Goal: Transaction & Acquisition: Book appointment/travel/reservation

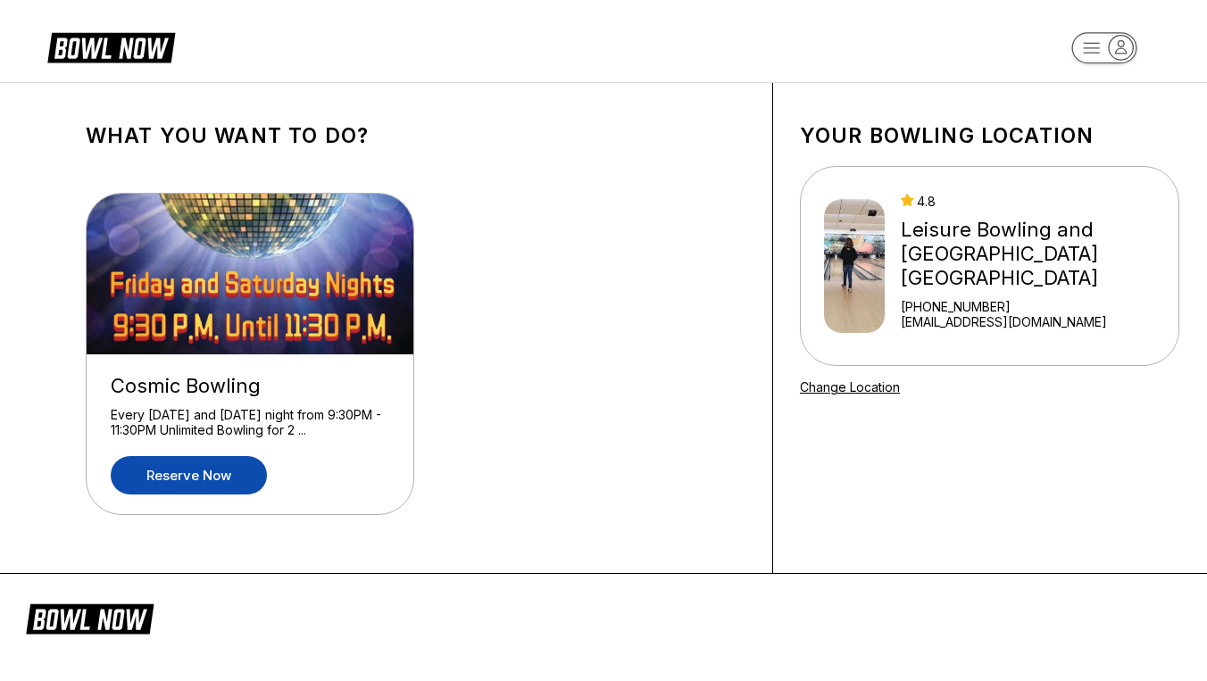
click at [186, 472] on link "Reserve now" at bounding box center [189, 475] width 156 height 38
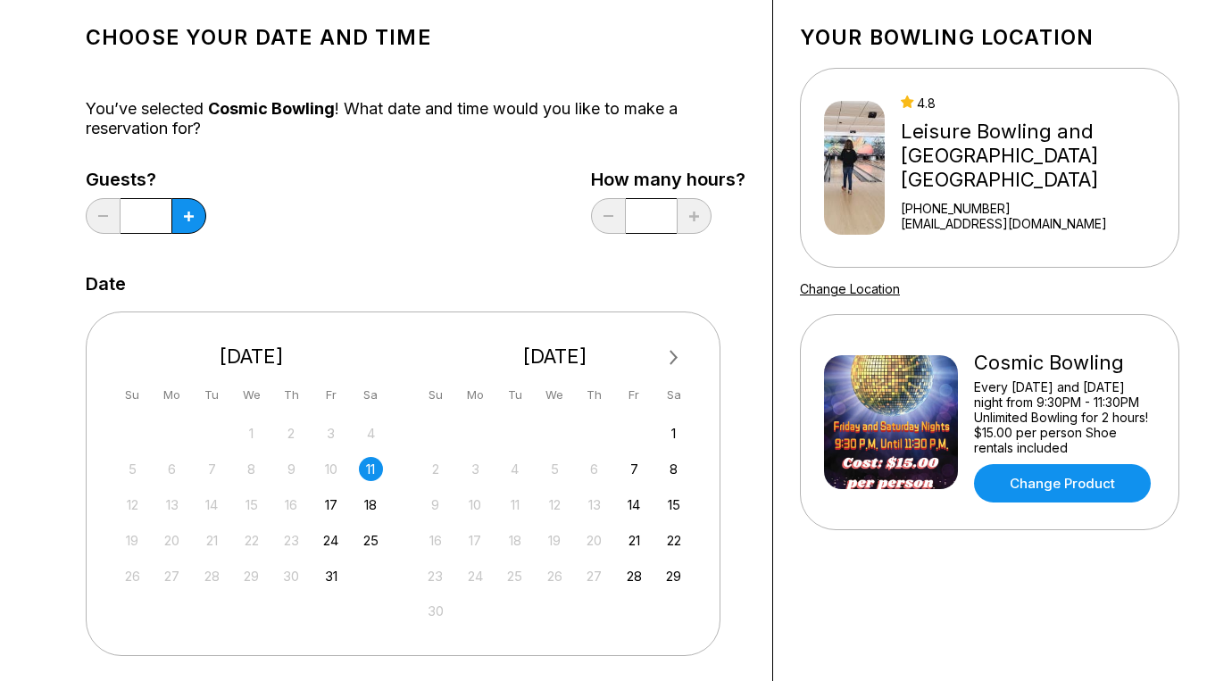
scroll to position [86, 0]
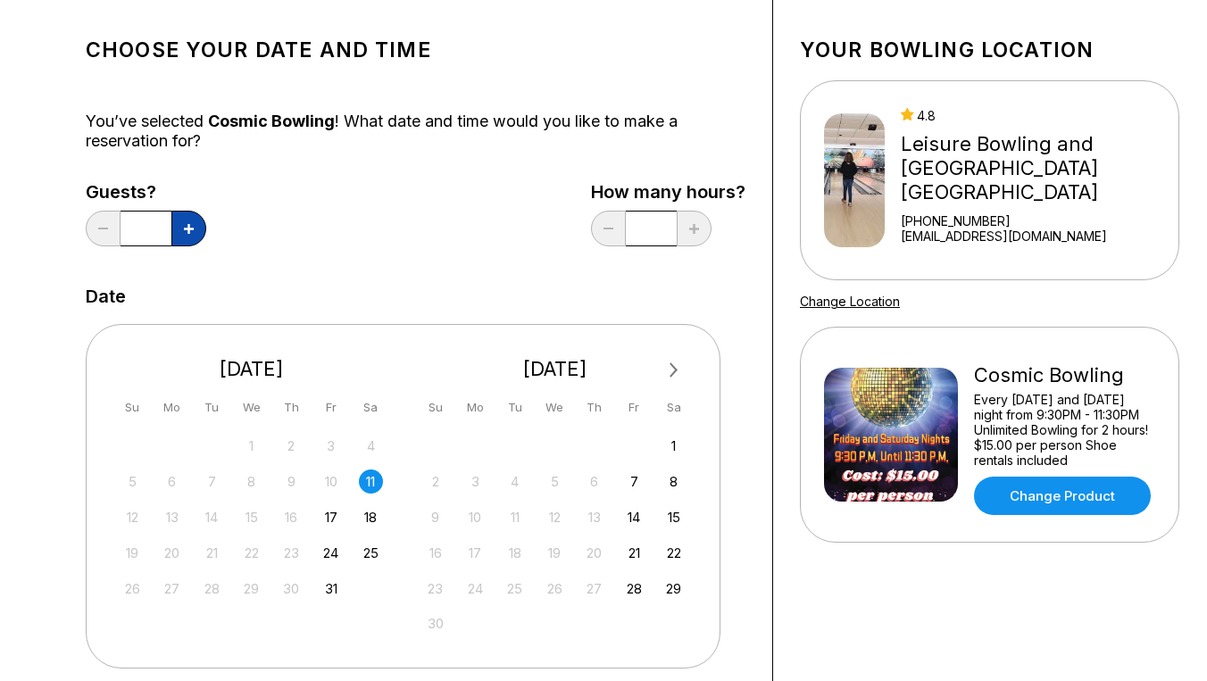
click at [199, 230] on button at bounding box center [188, 229] width 35 height 36
type input "*"
click at [337, 267] on div "Choose your Date and time You’ve selected Cosmic Bowling ! What date and time w…" at bounding box center [416, 523] width 660 height 998
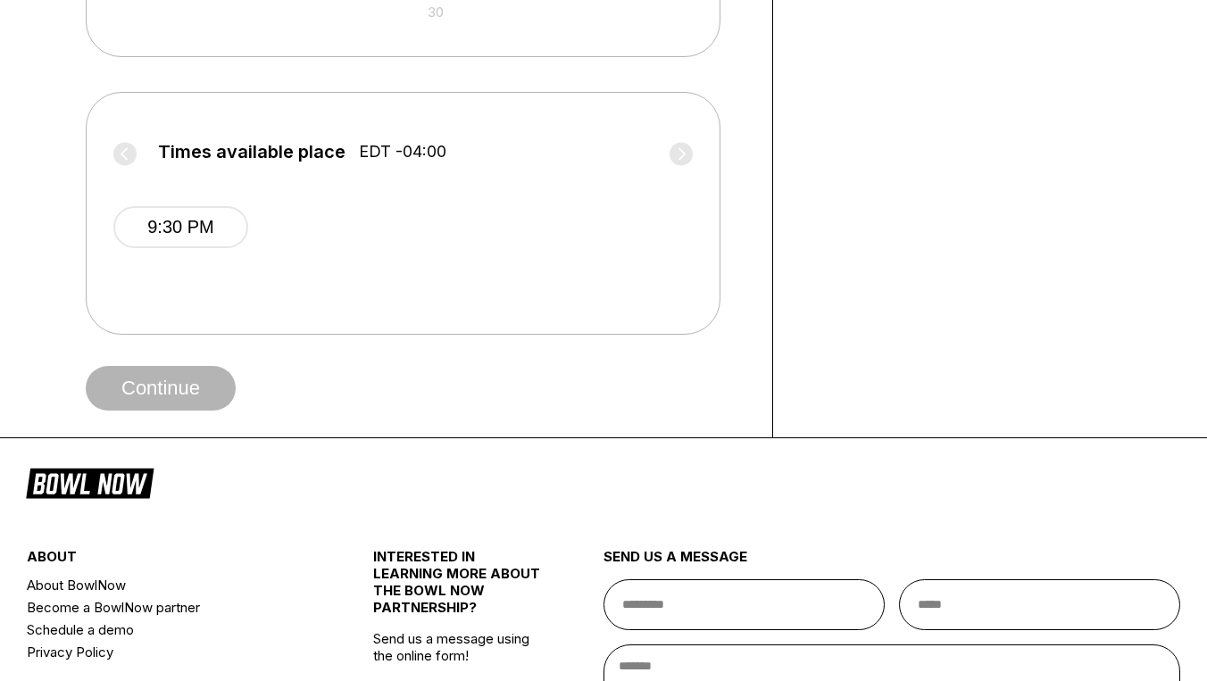
scroll to position [702, 0]
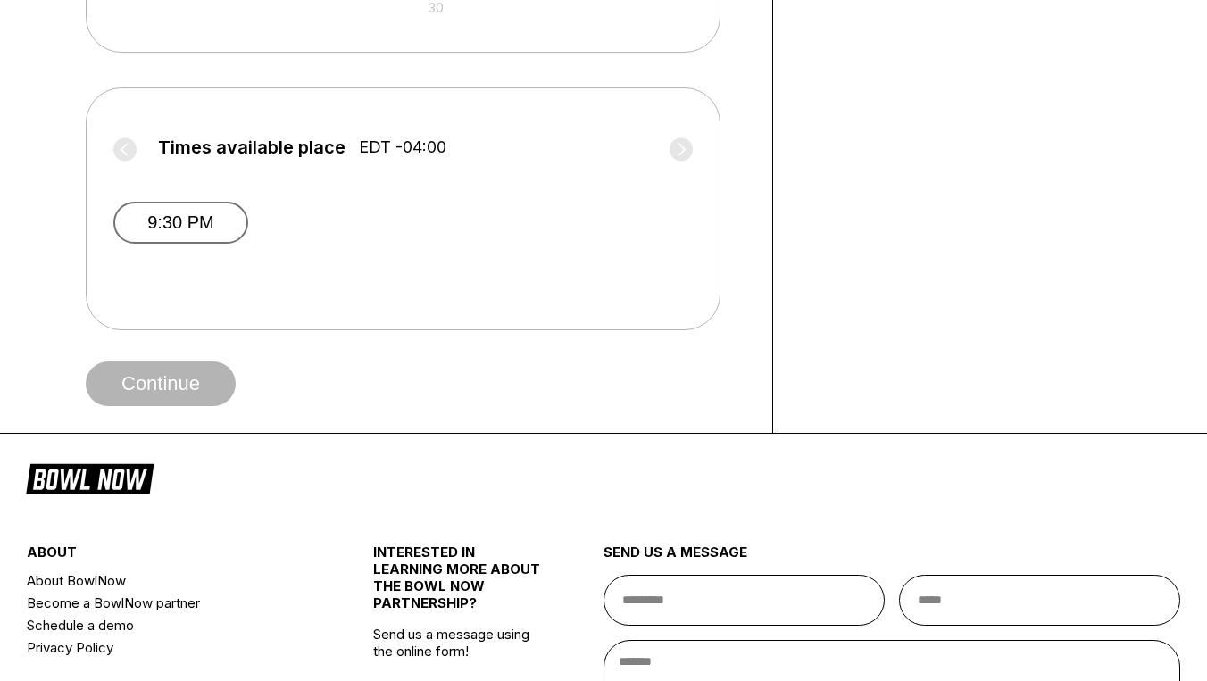
click at [208, 236] on button "9:30 PM" at bounding box center [180, 223] width 135 height 42
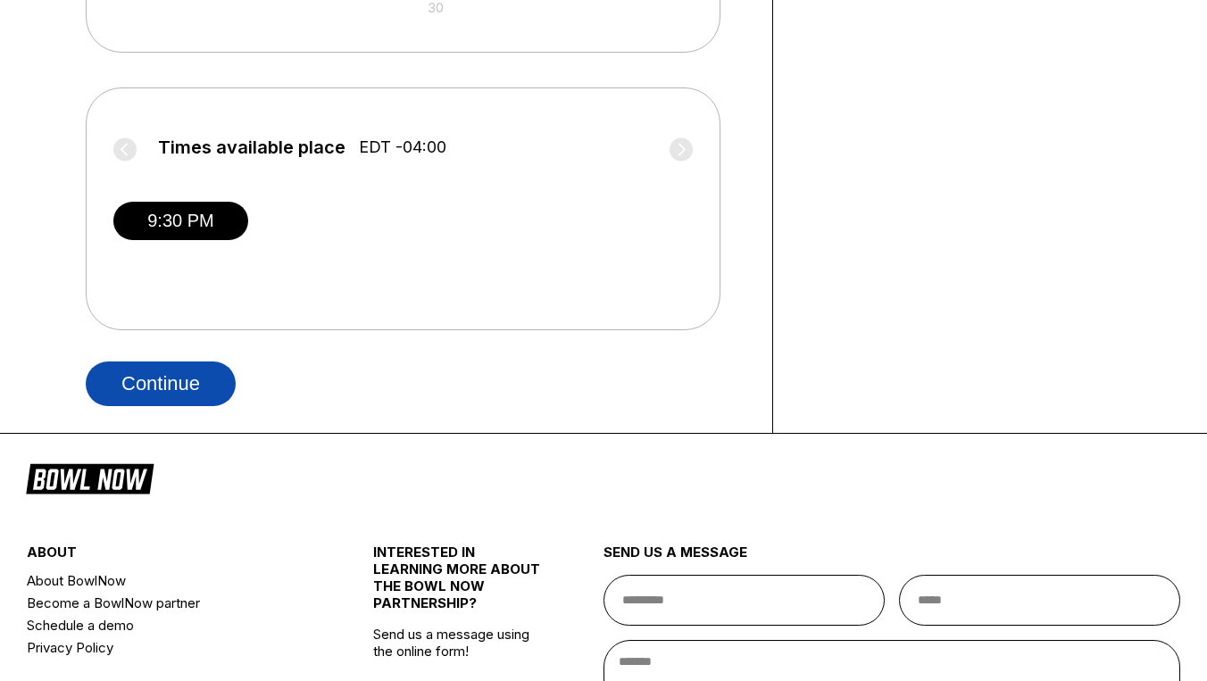
click at [174, 374] on button "Continue" at bounding box center [161, 384] width 150 height 45
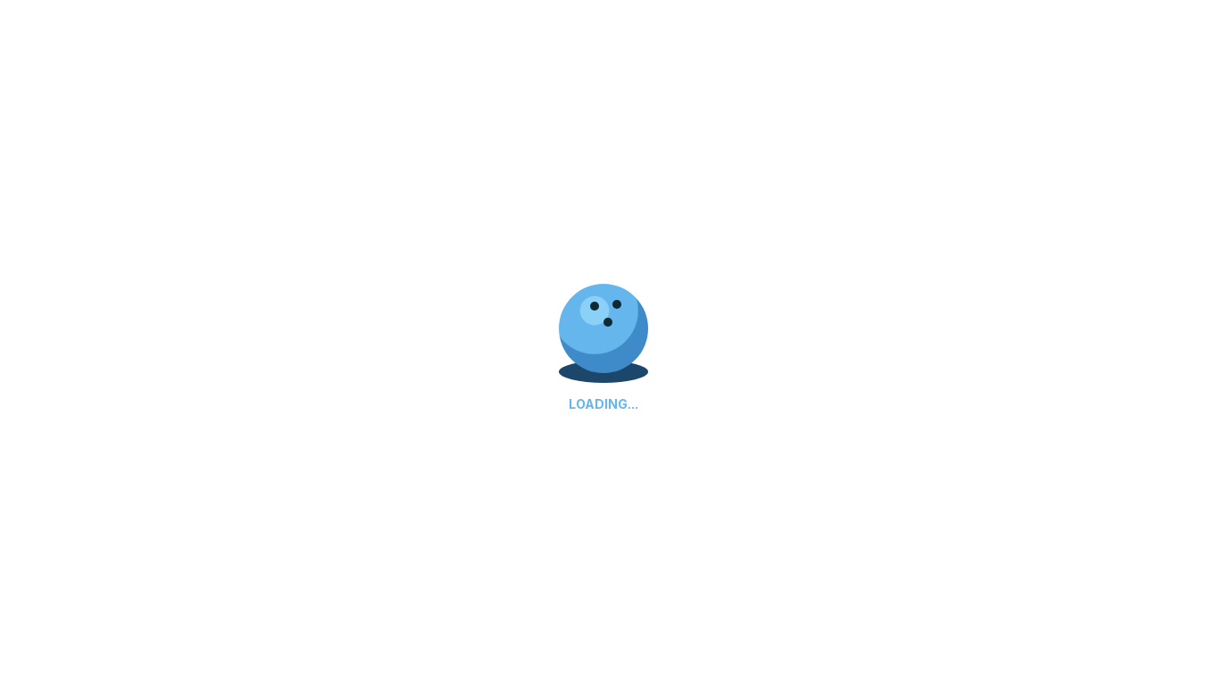
select select "**"
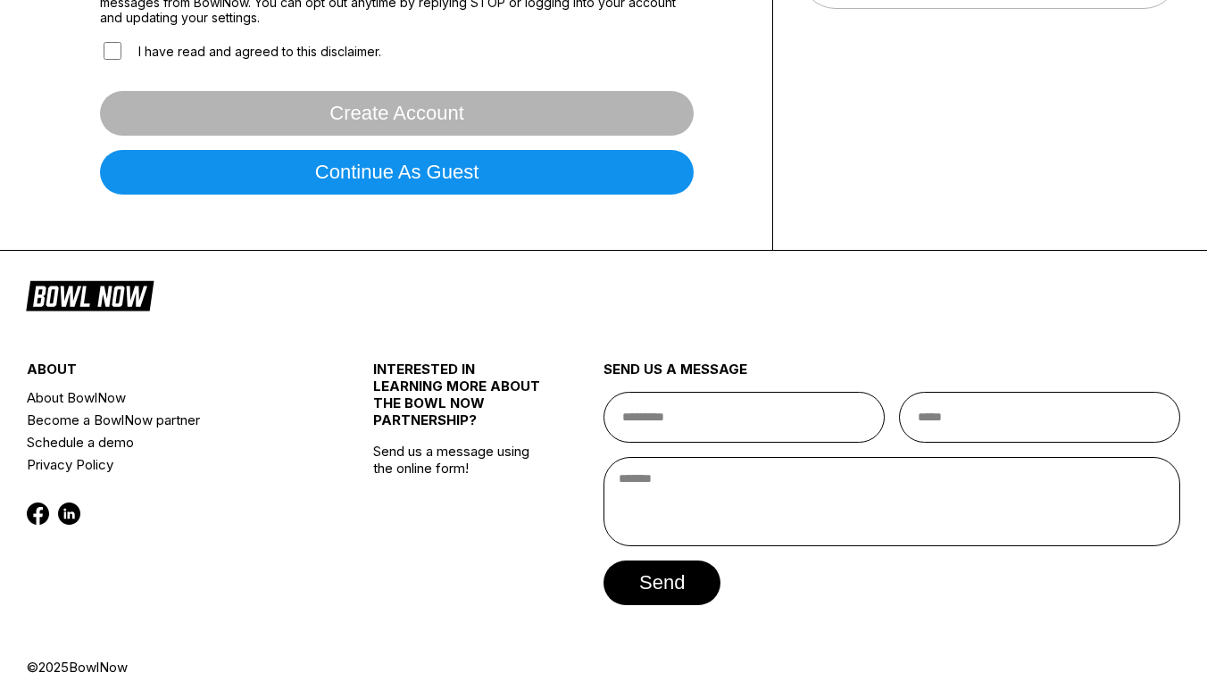
scroll to position [611, 0]
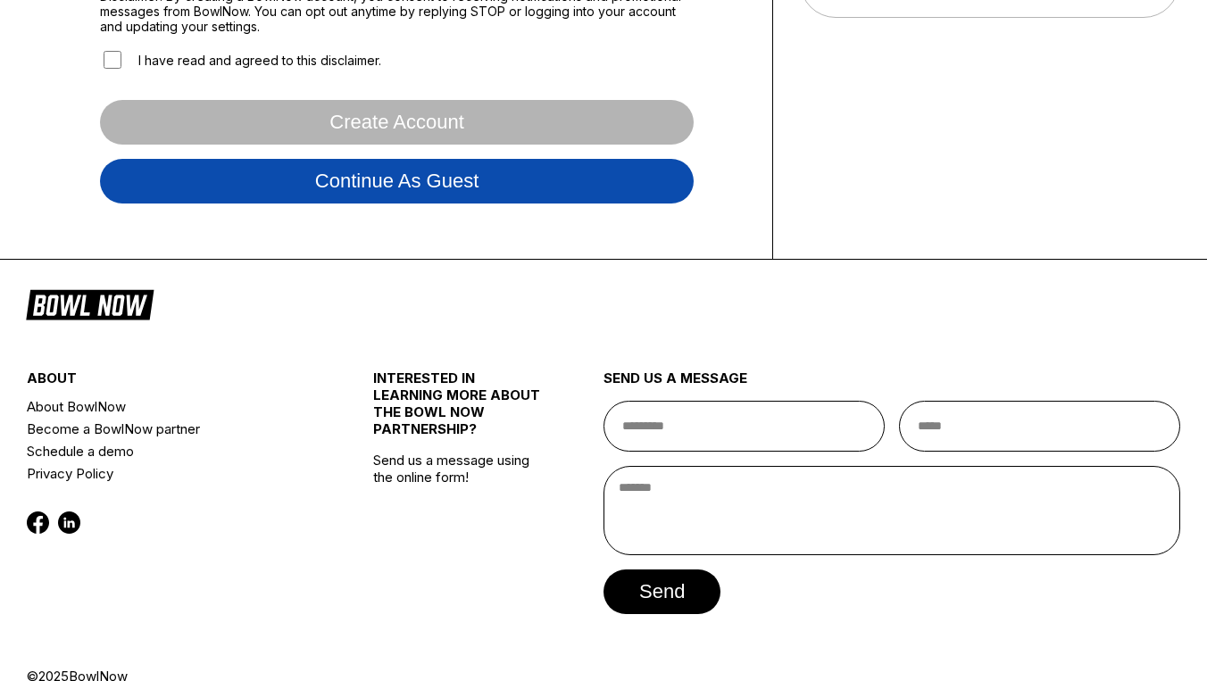
click at [377, 203] on button "Continue as guest" at bounding box center [397, 181] width 594 height 45
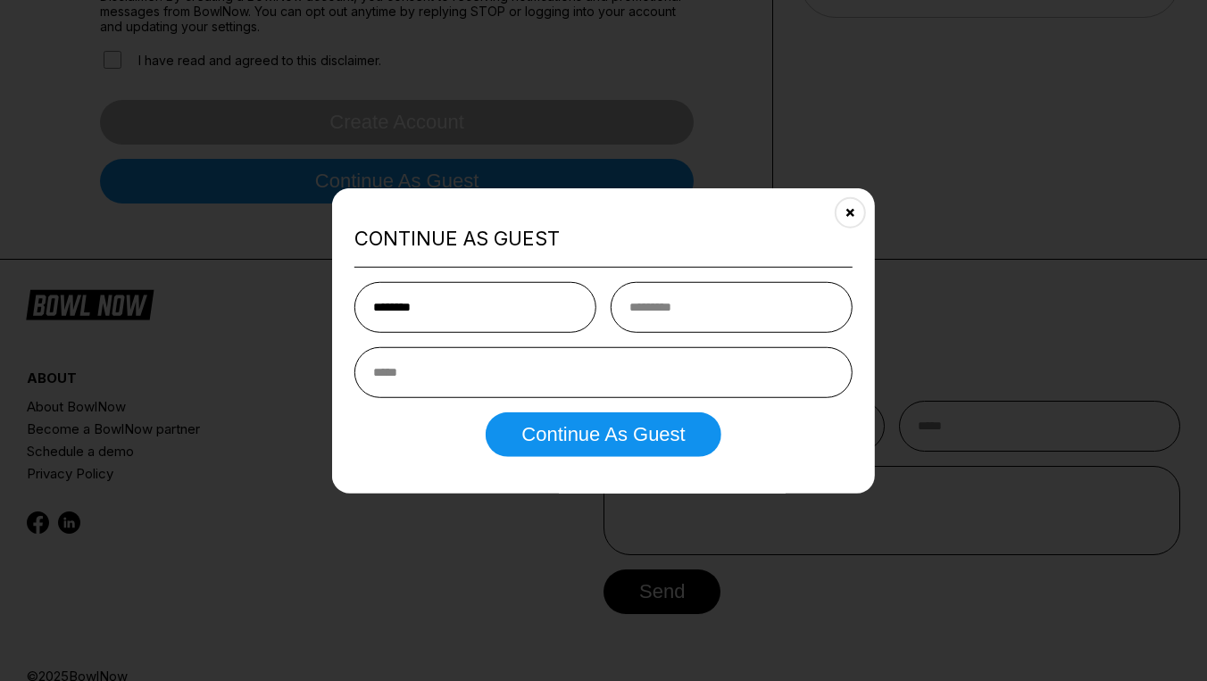
type input "*******"
type input "******"
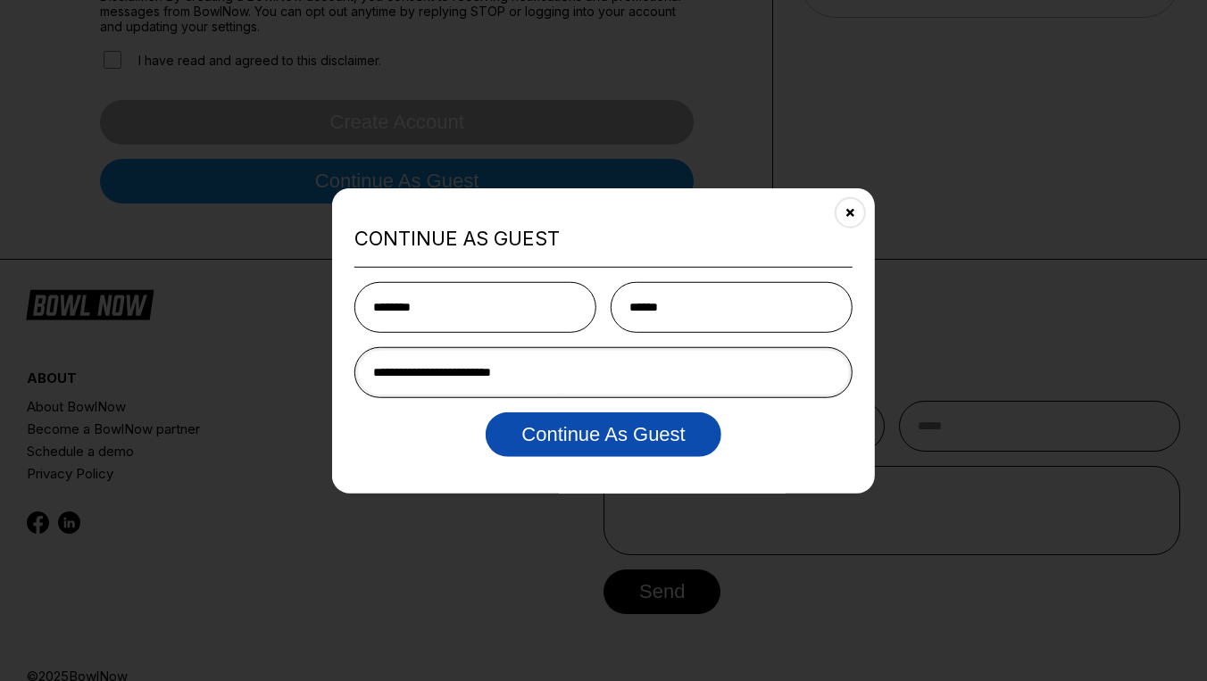
type input "**********"
click at [614, 437] on button "Continue as Guest" at bounding box center [603, 434] width 235 height 45
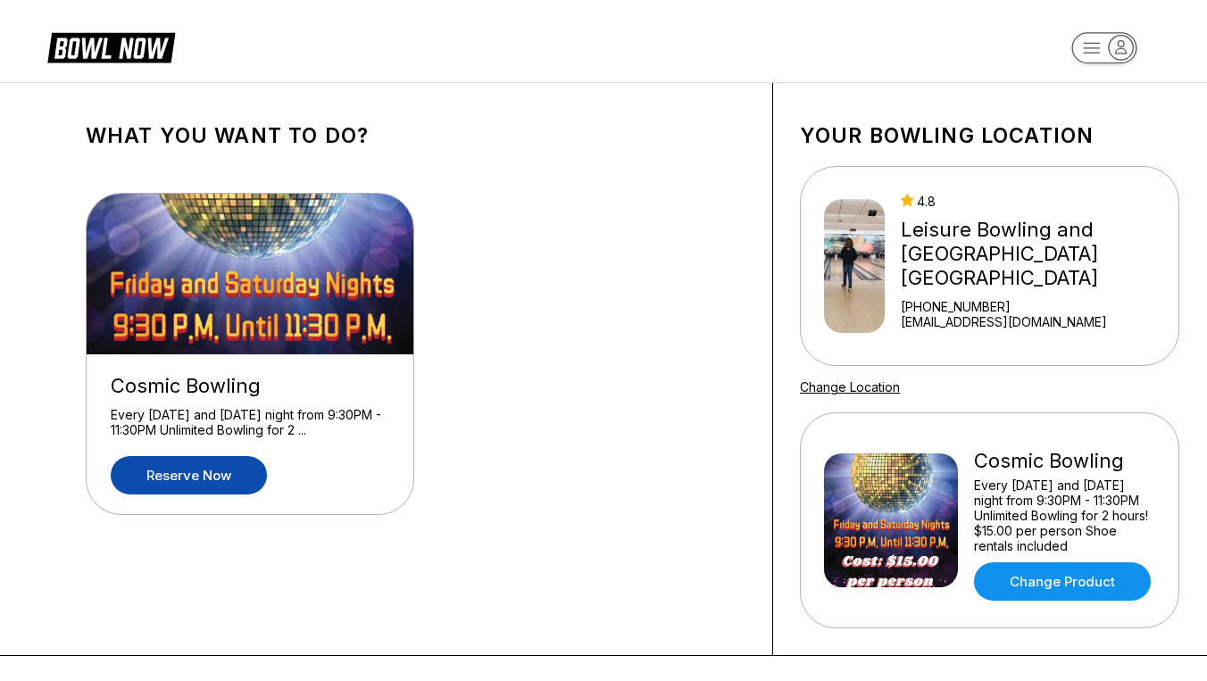
click at [194, 477] on link "Reserve now" at bounding box center [189, 475] width 156 height 38
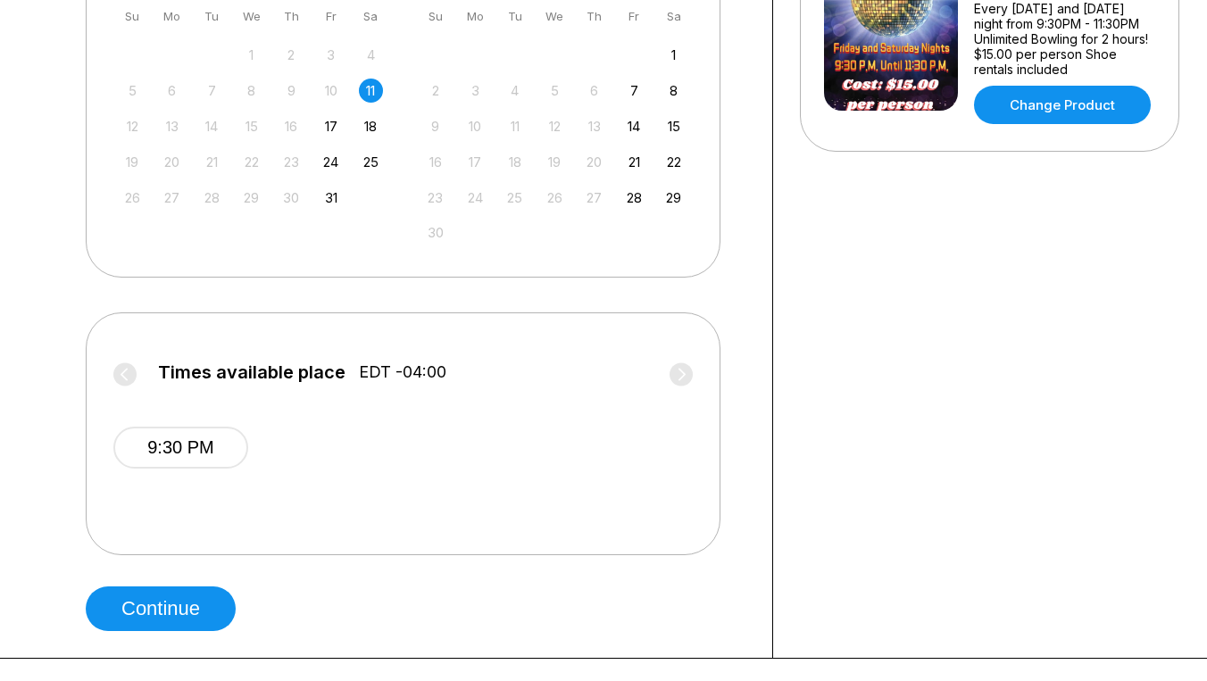
scroll to position [480, 0]
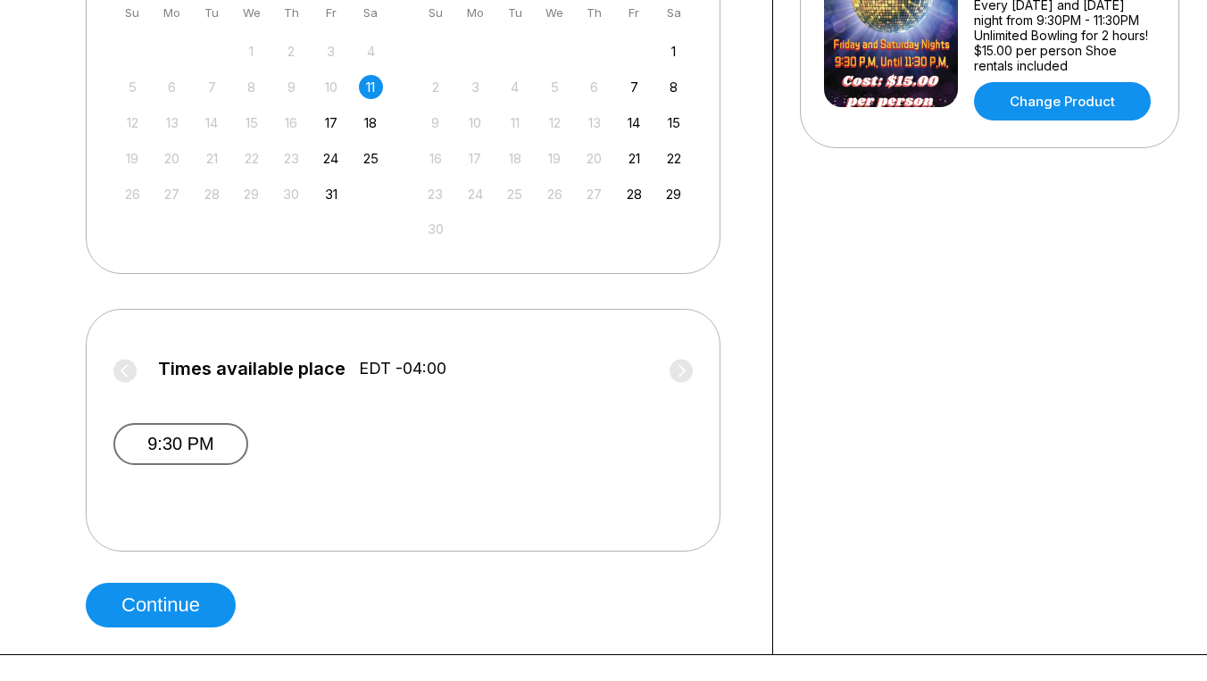
click at [179, 443] on button "9:30 PM" at bounding box center [180, 444] width 135 height 42
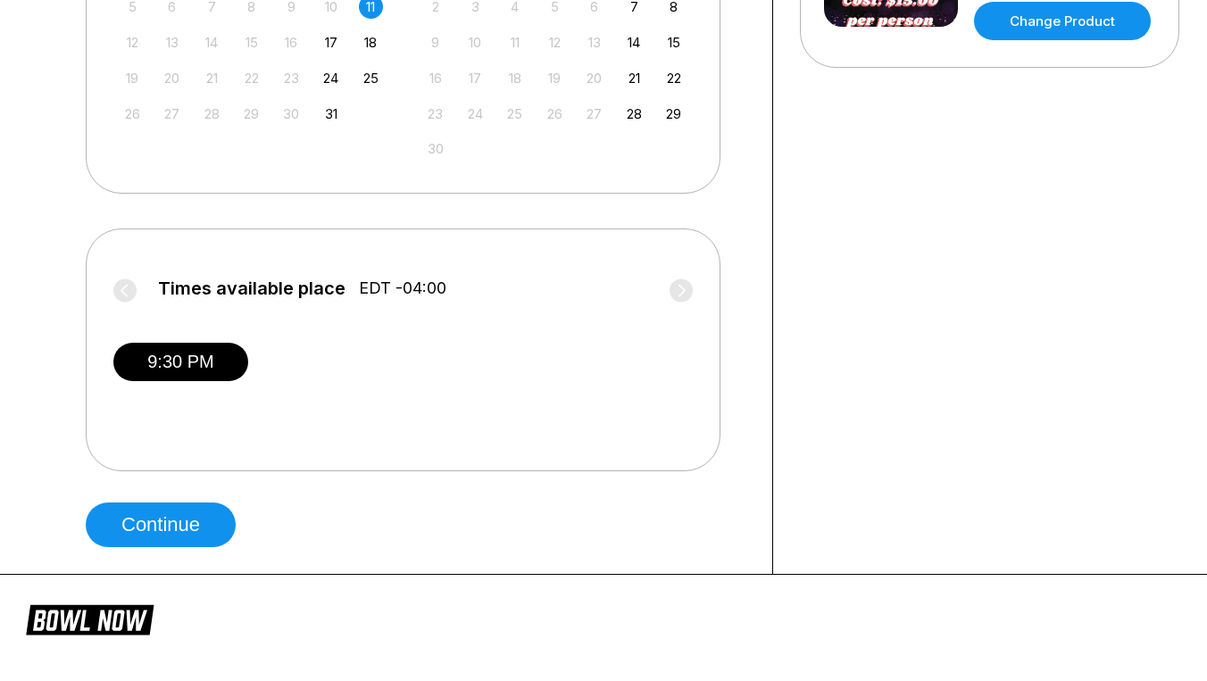
scroll to position [583, 0]
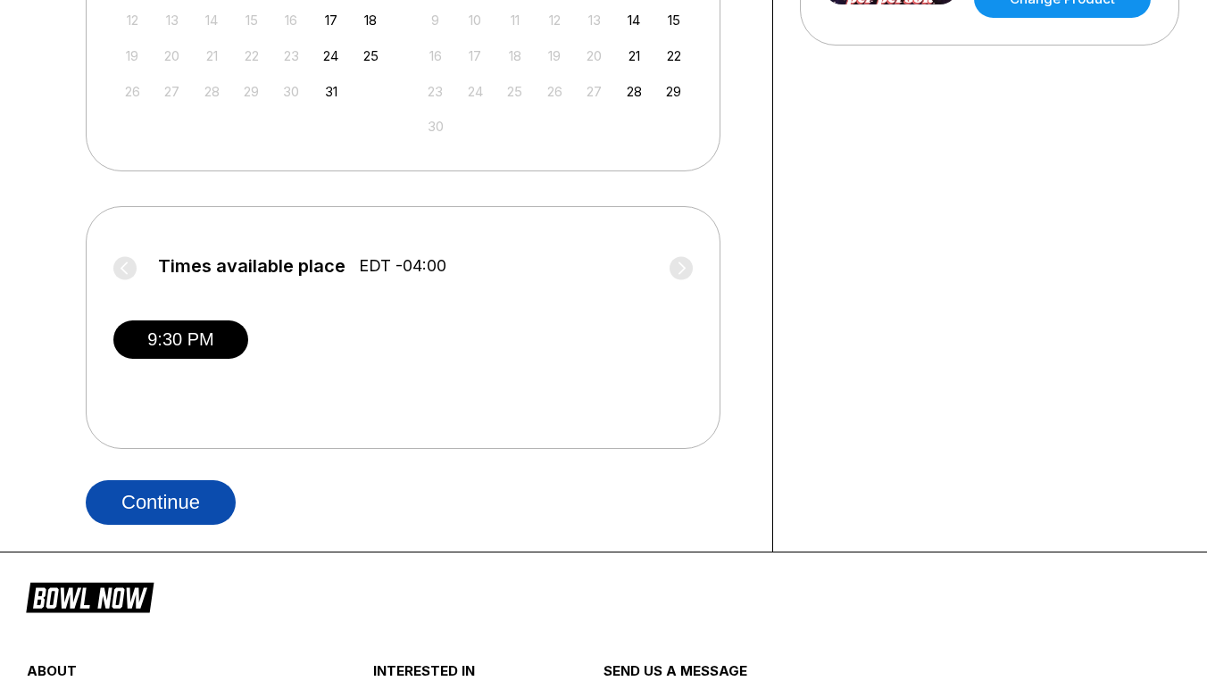
click at [167, 491] on button "Continue" at bounding box center [161, 502] width 150 height 45
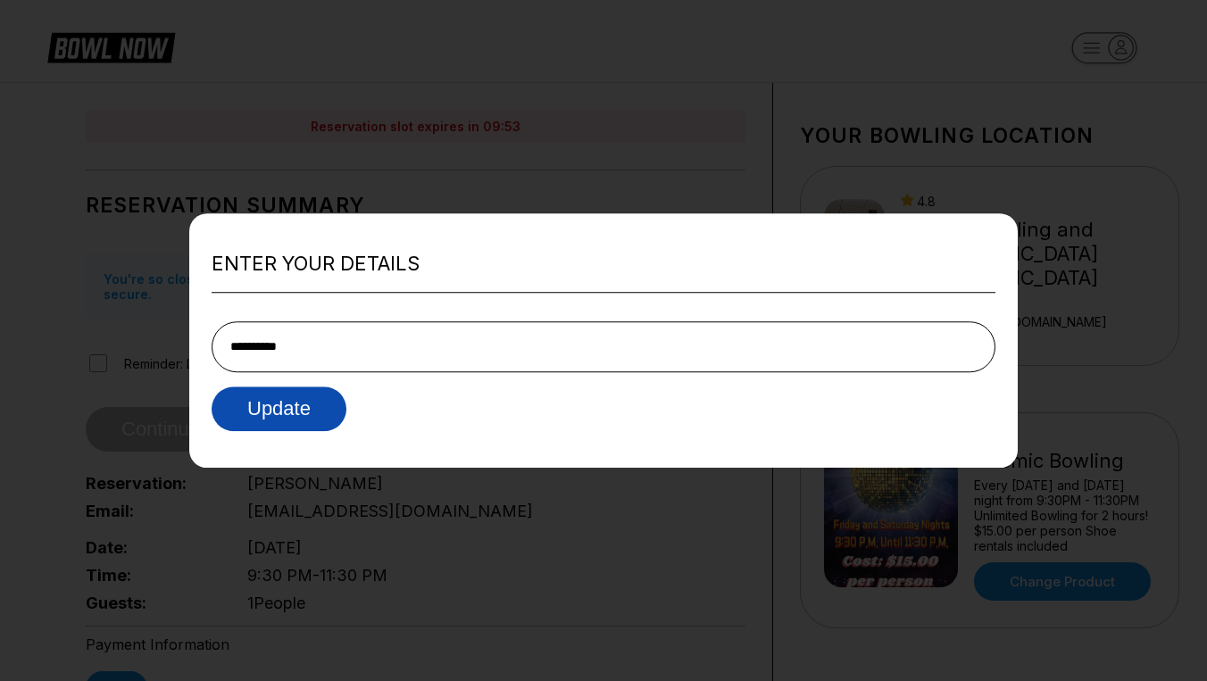
type input "**********"
click at [287, 405] on button "Update" at bounding box center [279, 409] width 135 height 45
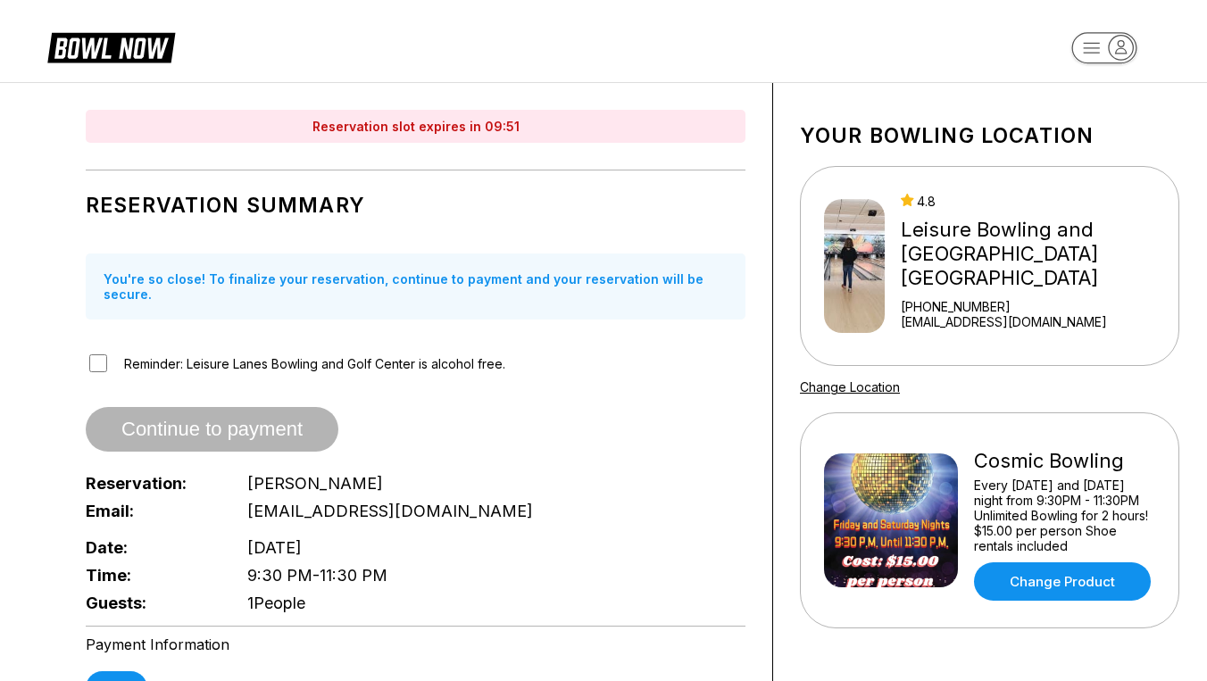
click at [83, 350] on div "Reservation slot expires in 09:51 Reservation Summary You're so close! To final…" at bounding box center [416, 594] width 714 height 1023
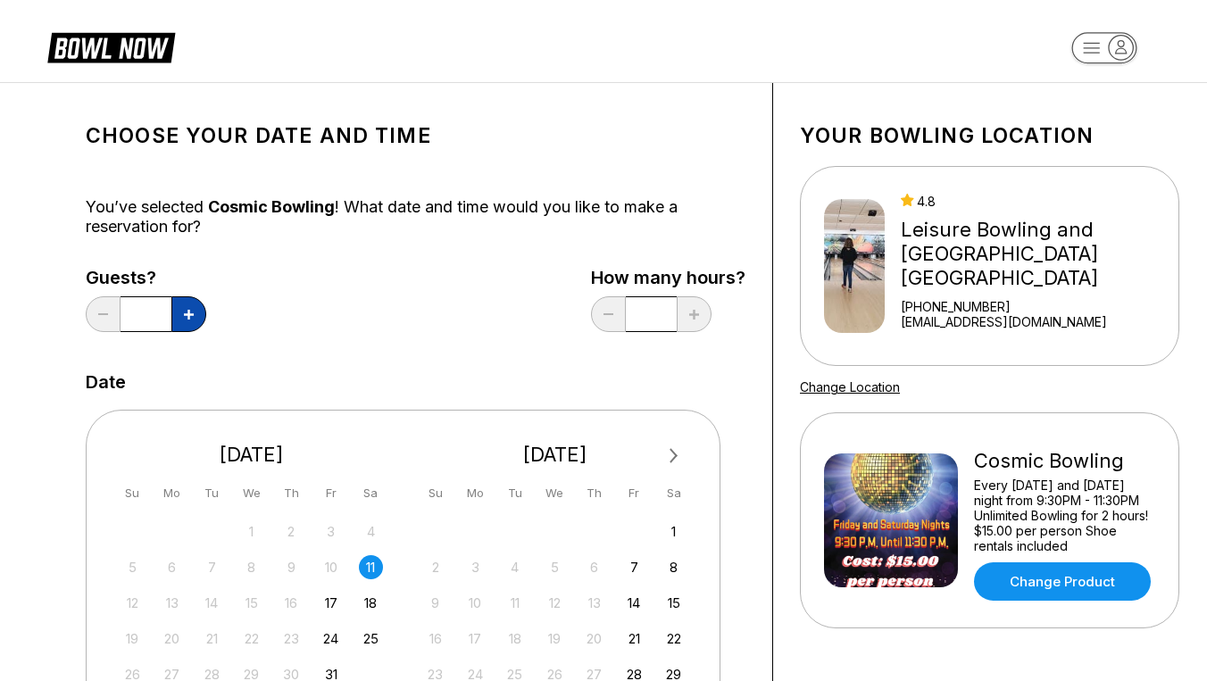
click at [182, 319] on button at bounding box center [188, 314] width 35 height 36
type input "*"
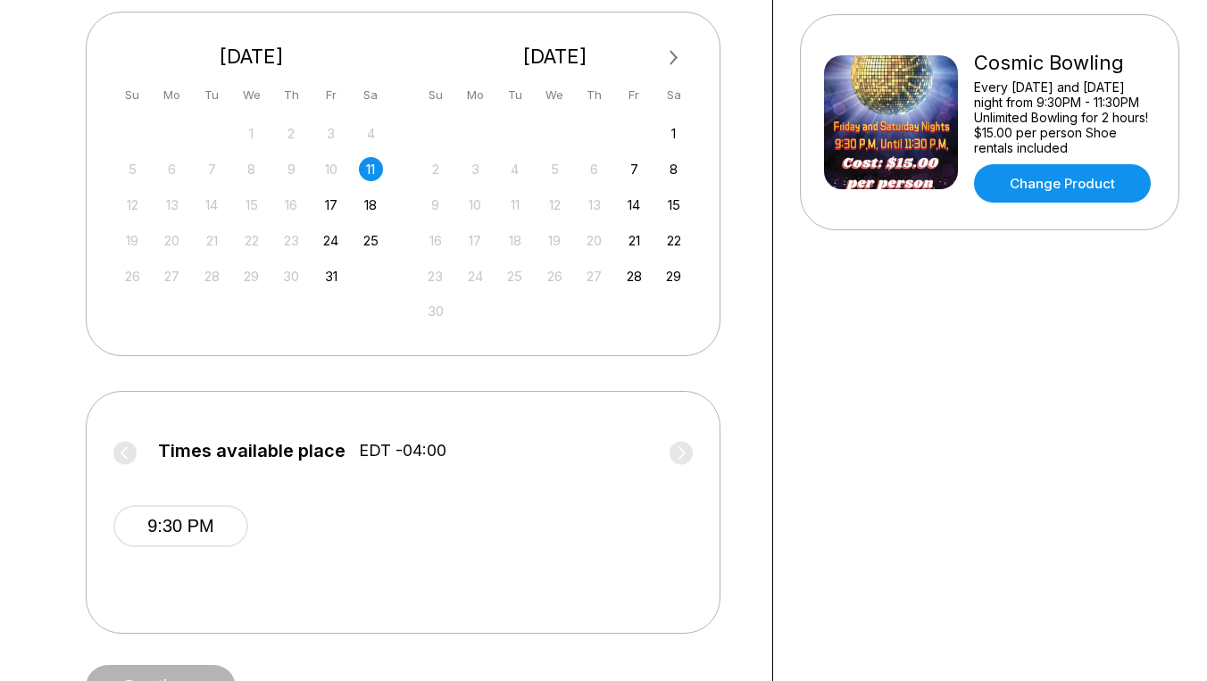
scroll to position [407, 0]
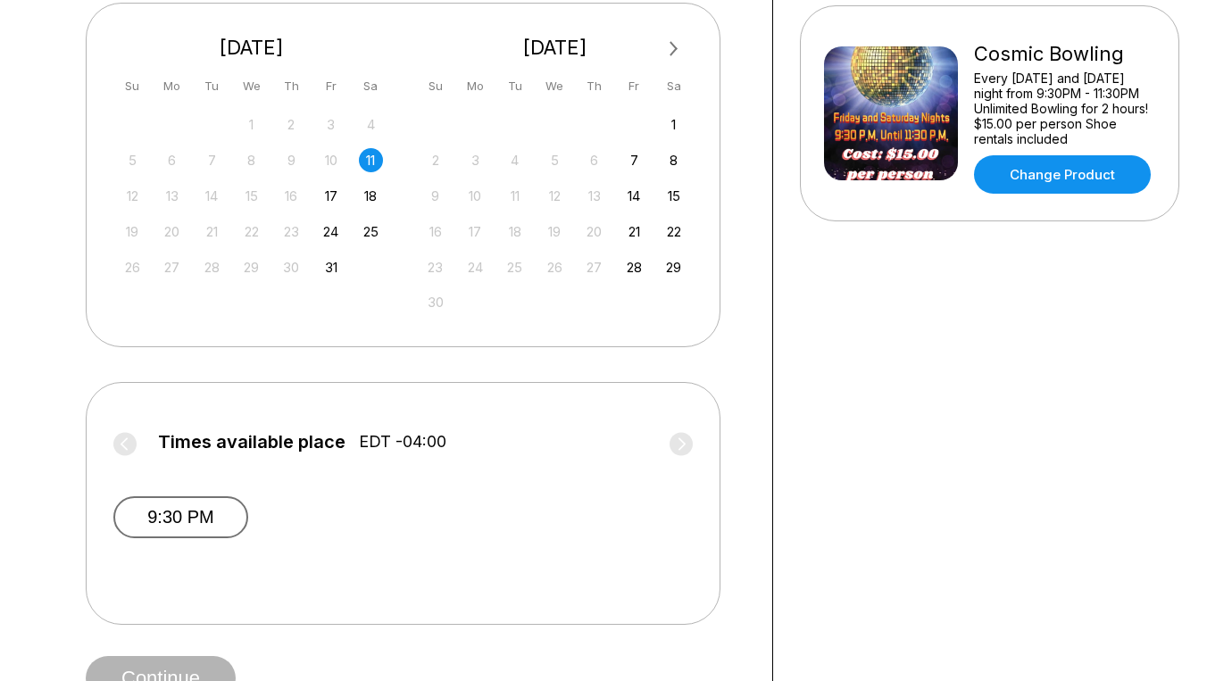
click at [201, 509] on button "9:30 PM" at bounding box center [180, 517] width 135 height 42
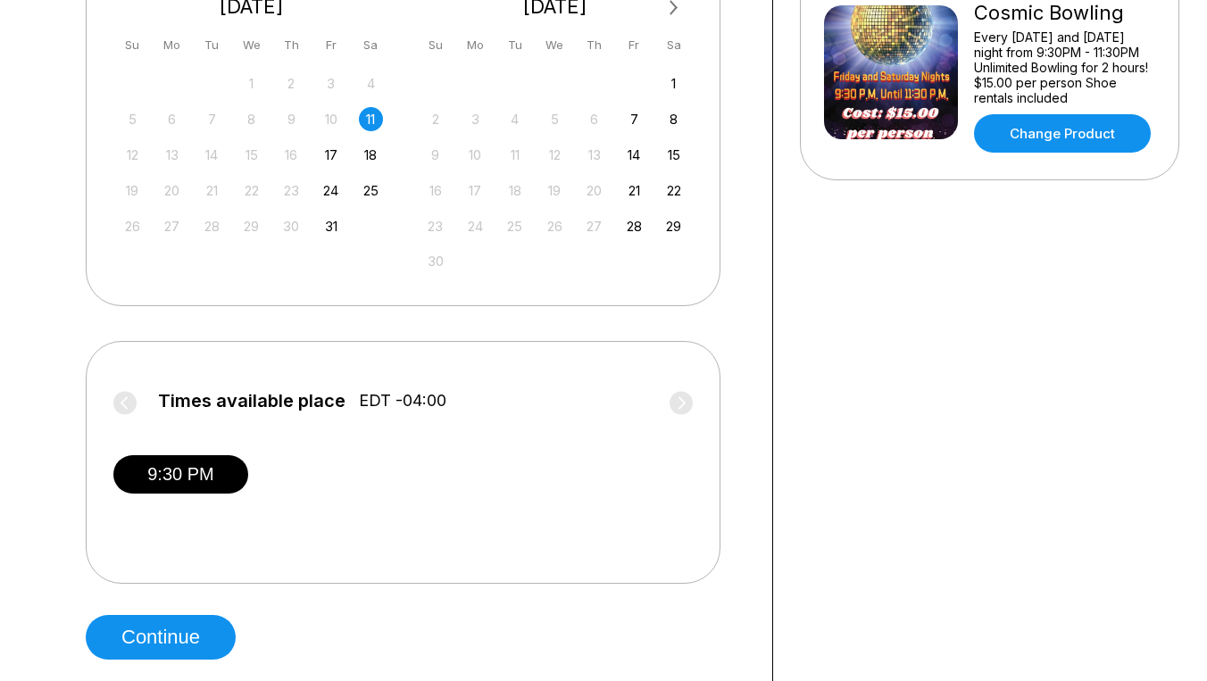
scroll to position [455, 0]
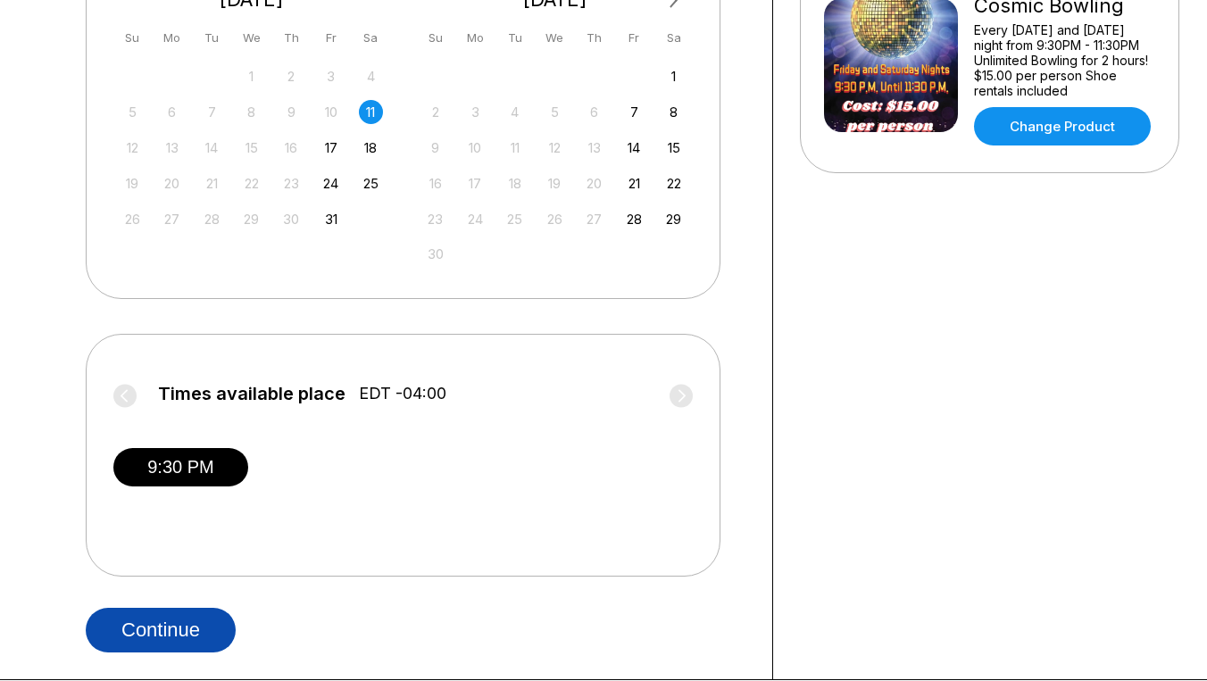
click at [173, 633] on button "Continue" at bounding box center [161, 630] width 150 height 45
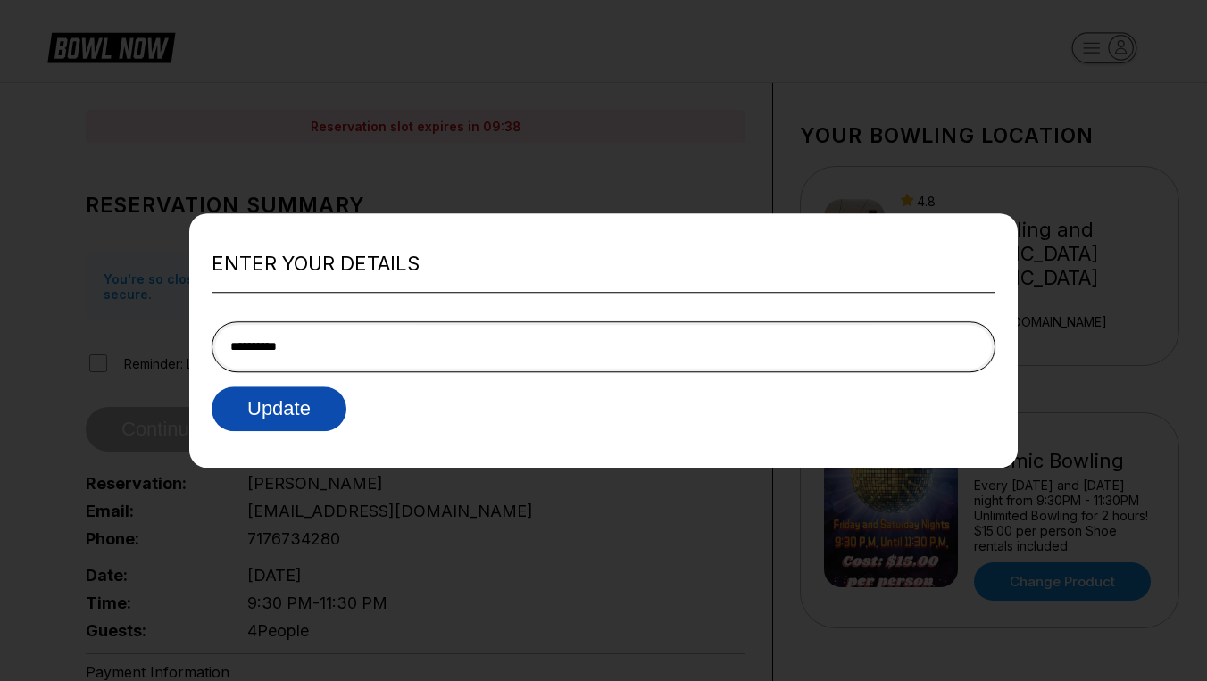
type input "**********"
click at [279, 409] on button "Update" at bounding box center [279, 409] width 135 height 45
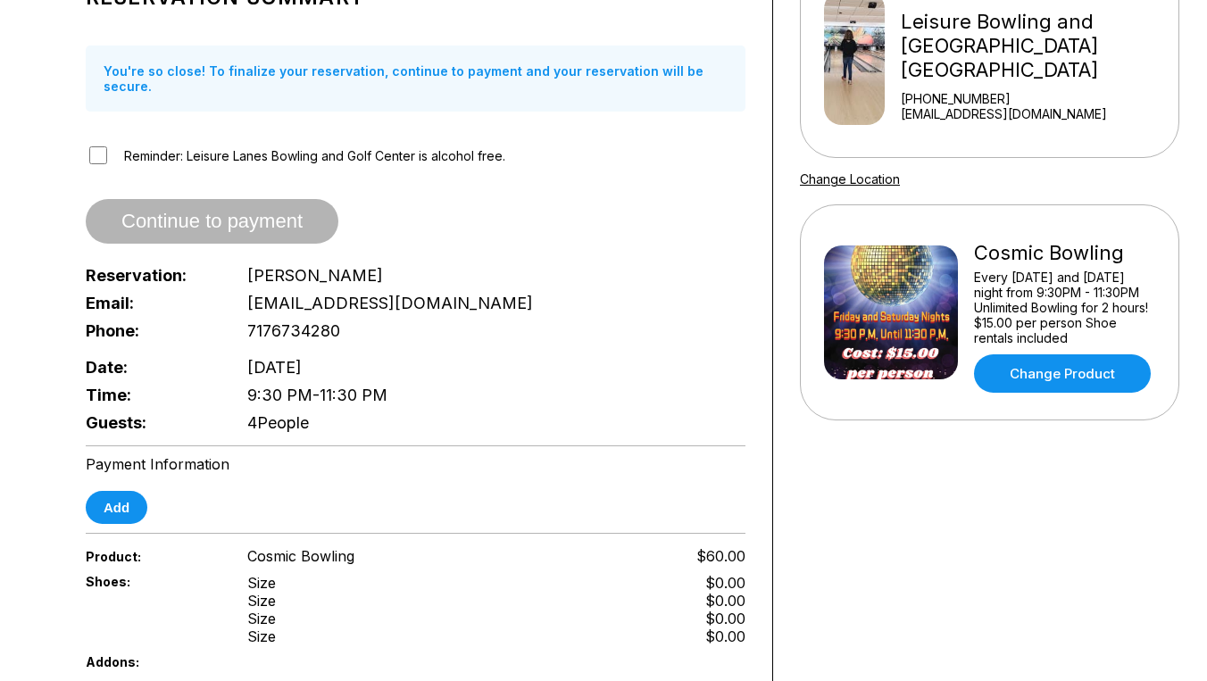
scroll to position [213, 0]
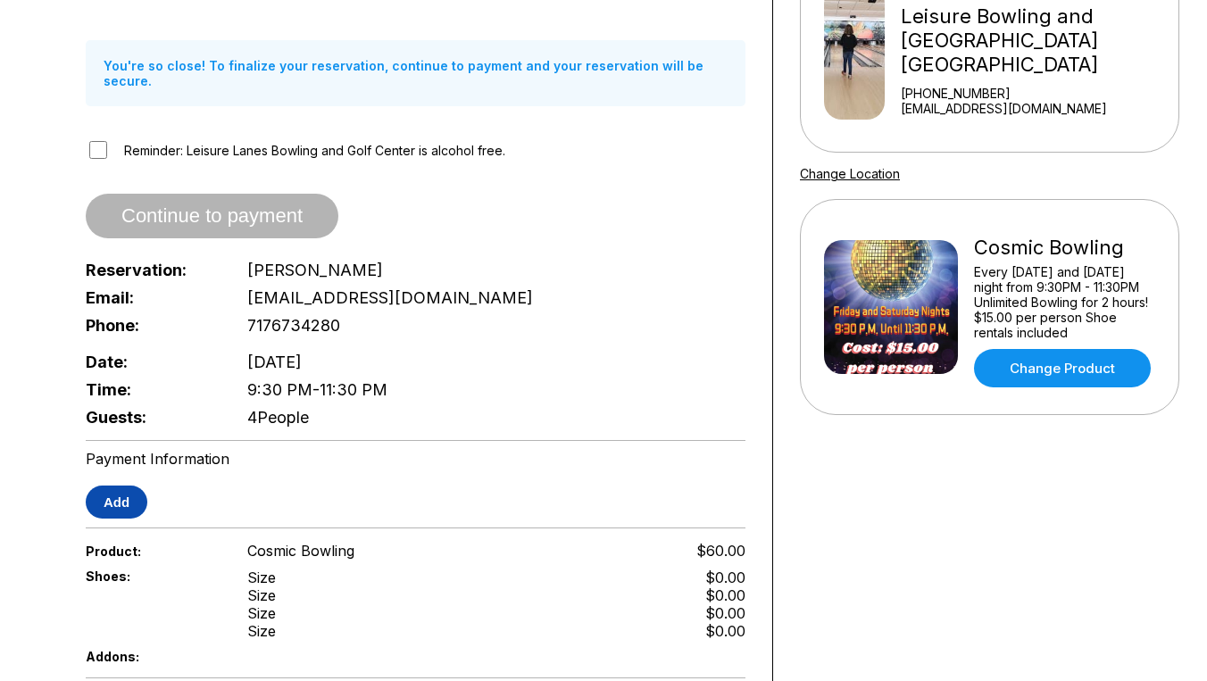
click at [123, 486] on button "Add" at bounding box center [117, 502] width 62 height 33
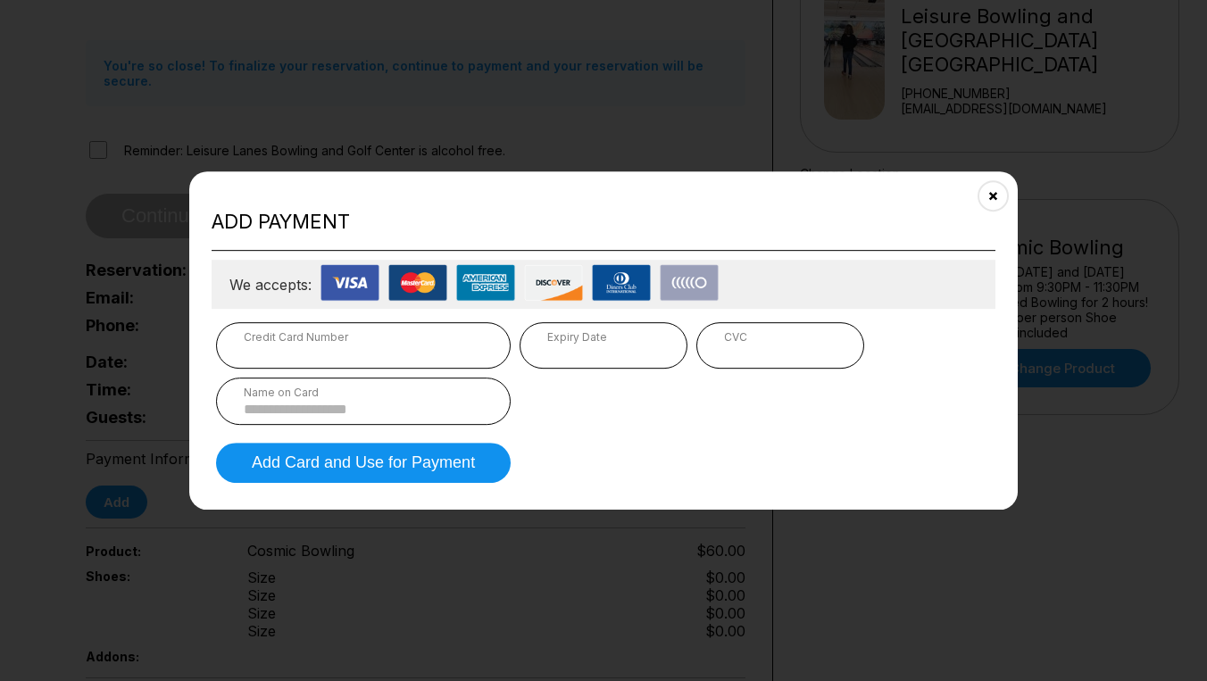
click at [392, 338] on div "Credit Card Number" at bounding box center [363, 336] width 239 height 13
click at [564, 338] on div "Expiry Date" at bounding box center [603, 336] width 112 height 13
click at [378, 339] on div "Credit Card Number" at bounding box center [363, 336] width 239 height 13
click at [271, 394] on div "Name on Card" at bounding box center [363, 392] width 239 height 13
click at [995, 197] on icon "Close" at bounding box center [994, 195] width 14 height 14
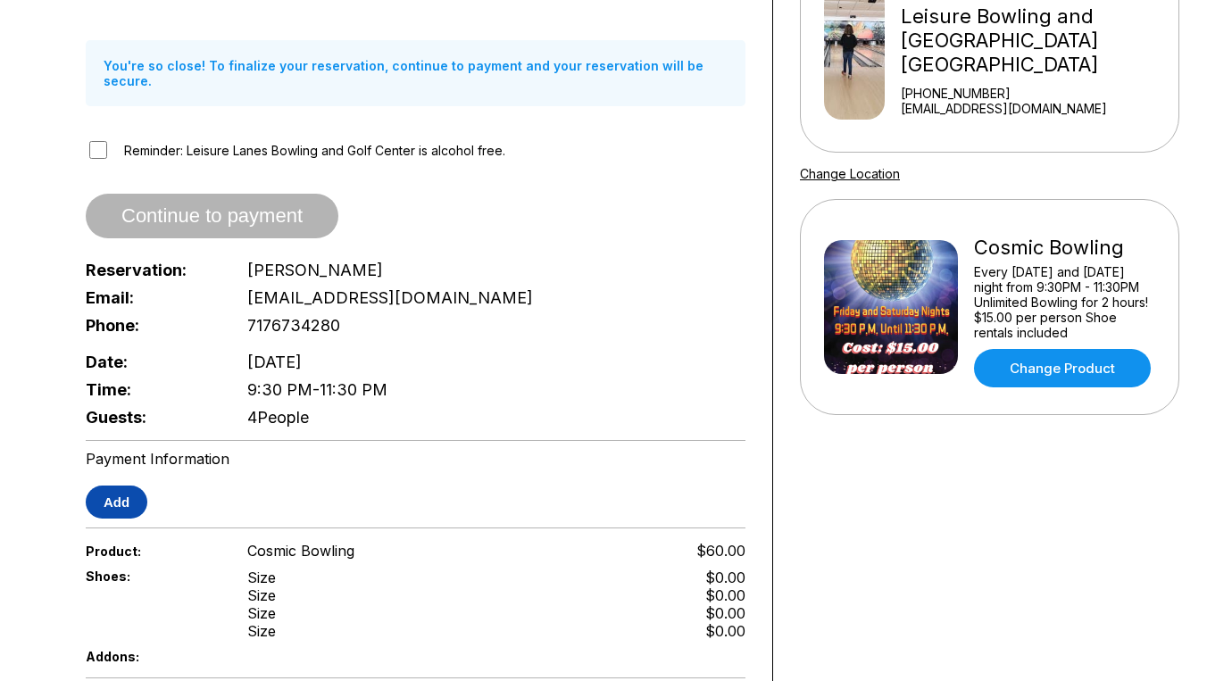
click at [129, 492] on button "Add" at bounding box center [117, 502] width 62 height 33
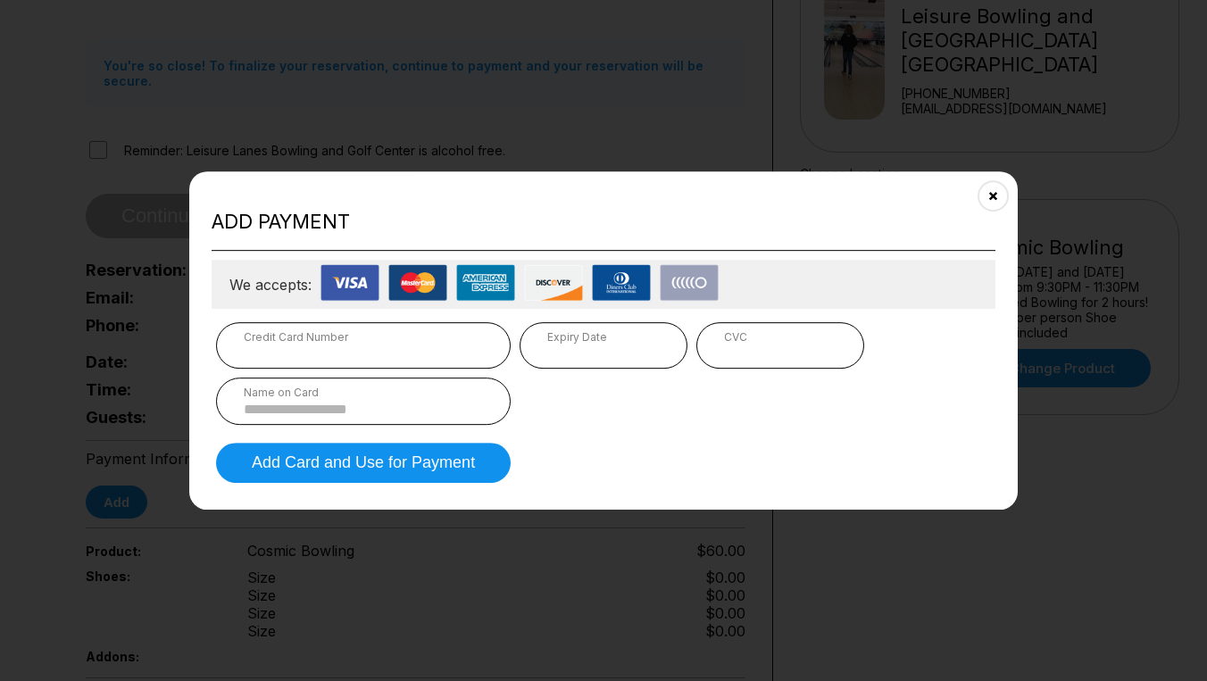
click at [579, 337] on div "Expiry Date" at bounding box center [603, 336] width 112 height 13
click at [464, 389] on div "Name on Card" at bounding box center [363, 392] width 239 height 13
click at [431, 410] on input at bounding box center [363, 409] width 239 height 15
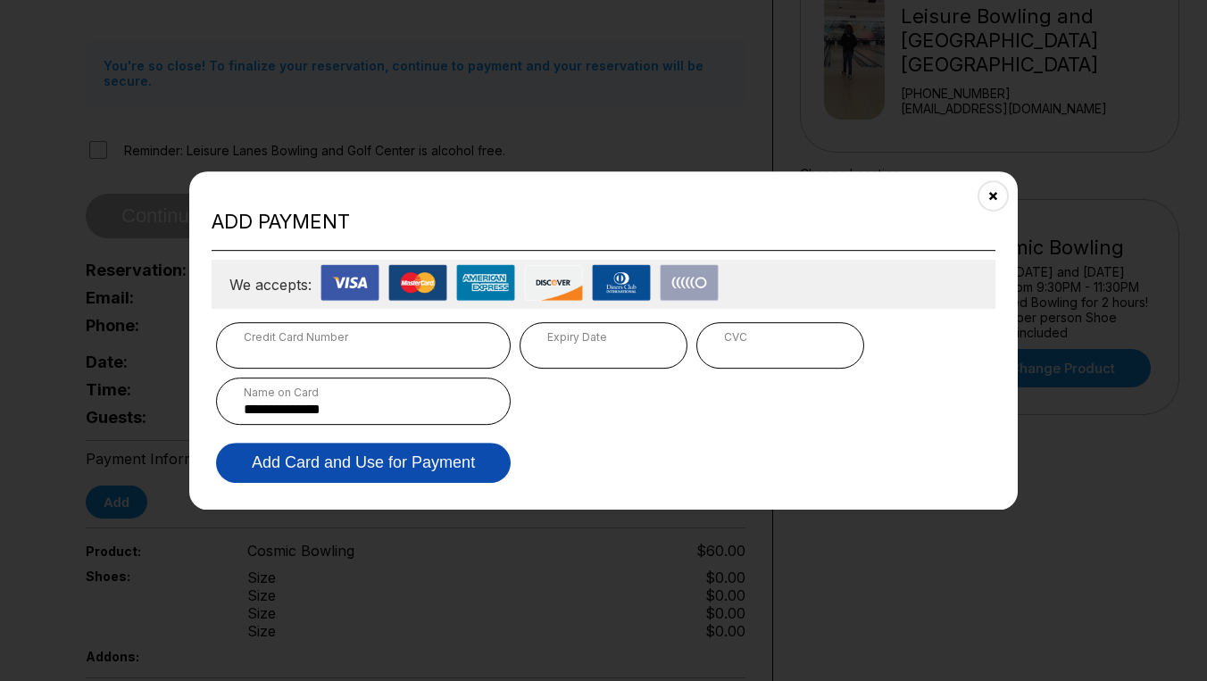
type input "**********"
click at [355, 463] on button "Add Card and Use for Payment" at bounding box center [363, 463] width 295 height 40
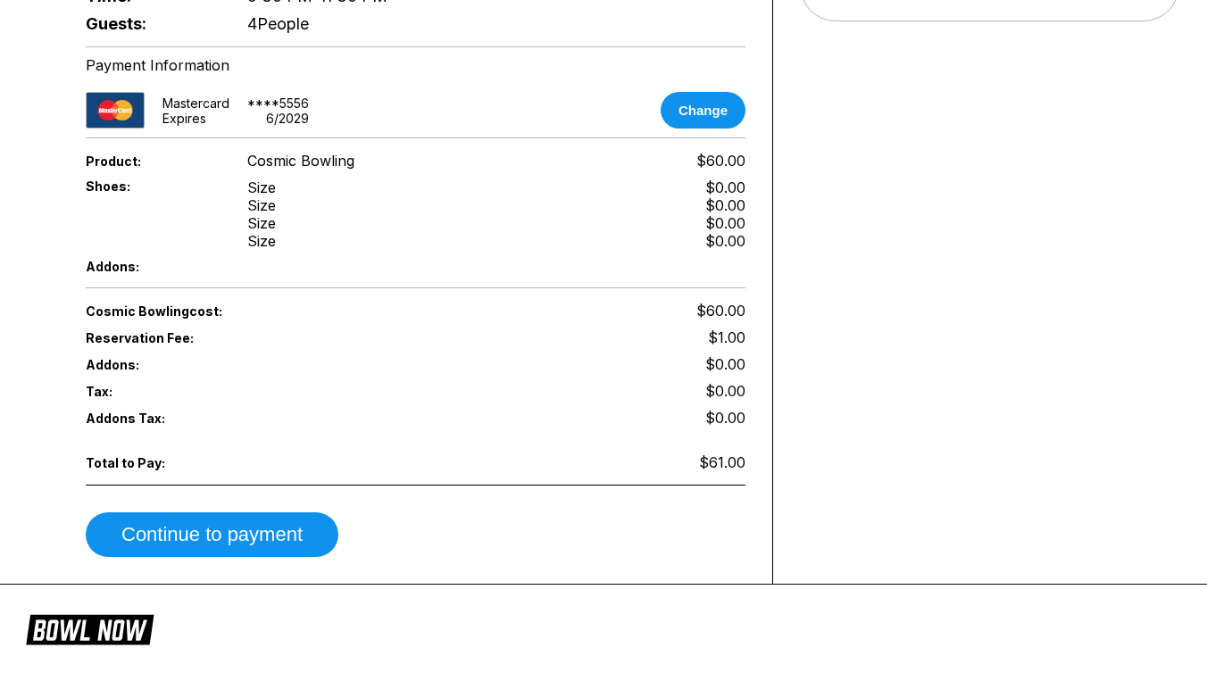
scroll to position [674, 0]
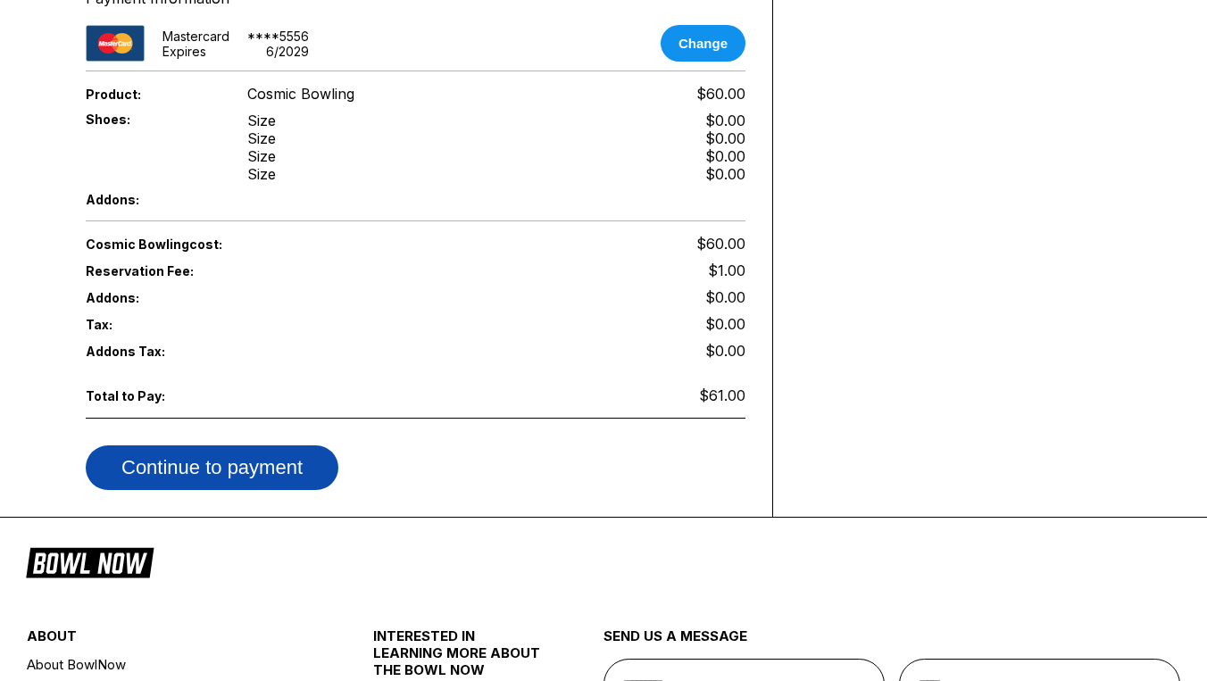
click at [257, 456] on button "Continue to payment" at bounding box center [212, 468] width 253 height 45
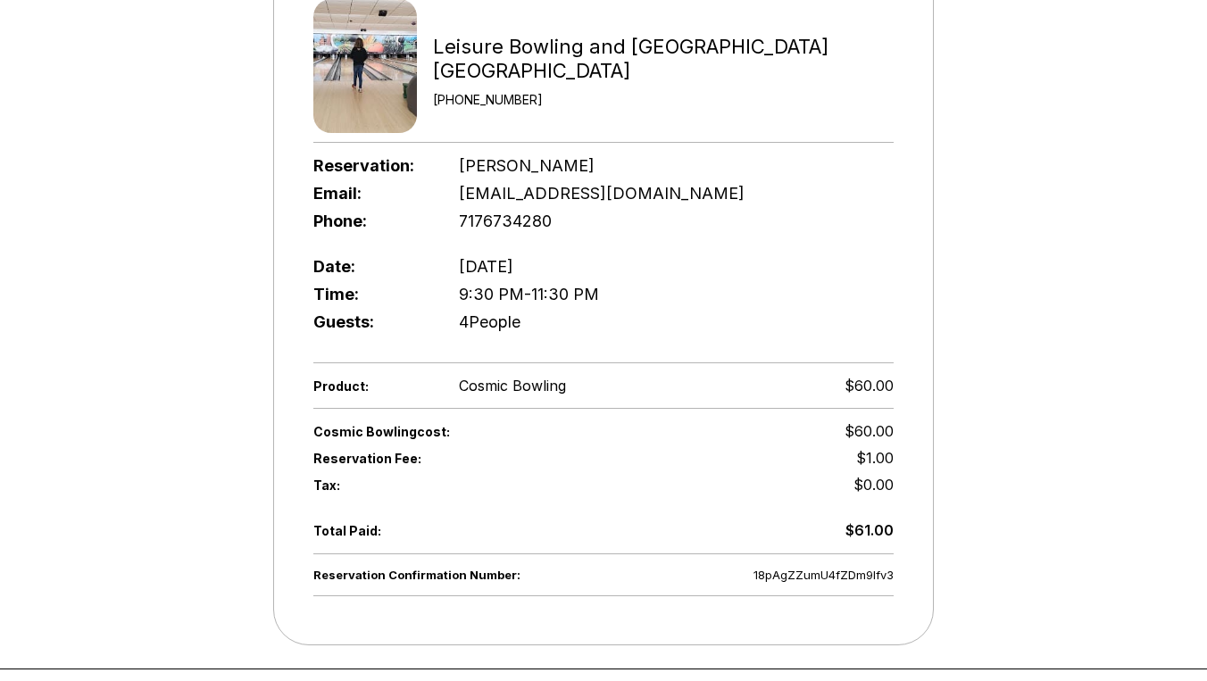
scroll to position [345, 0]
